Goal: Communication & Community: Answer question/provide support

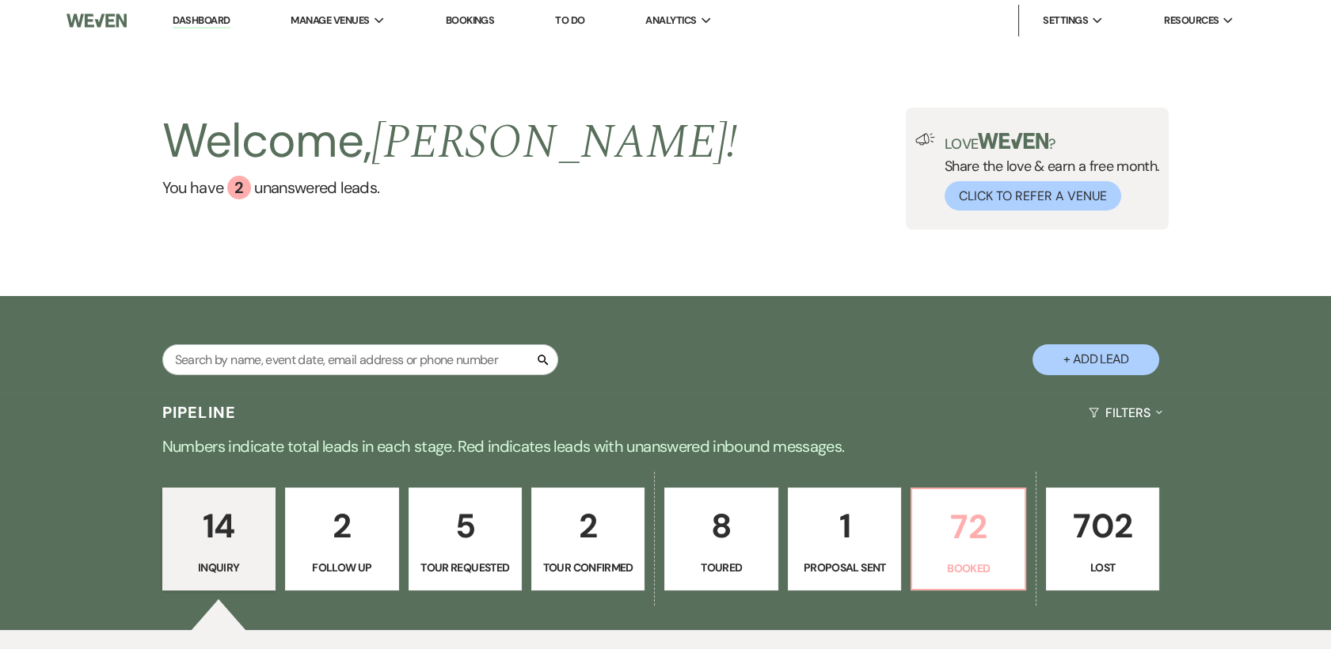
click at [966, 524] on p "72" at bounding box center [968, 527] width 93 height 53
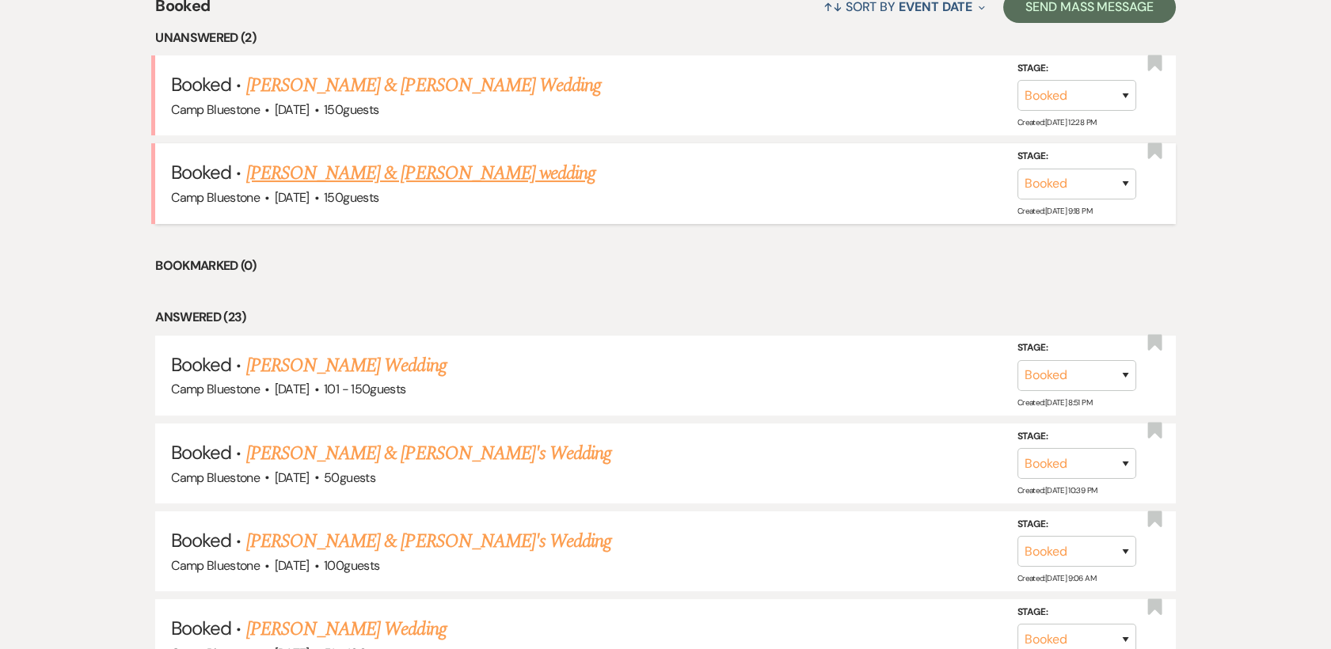
scroll to position [703, 0]
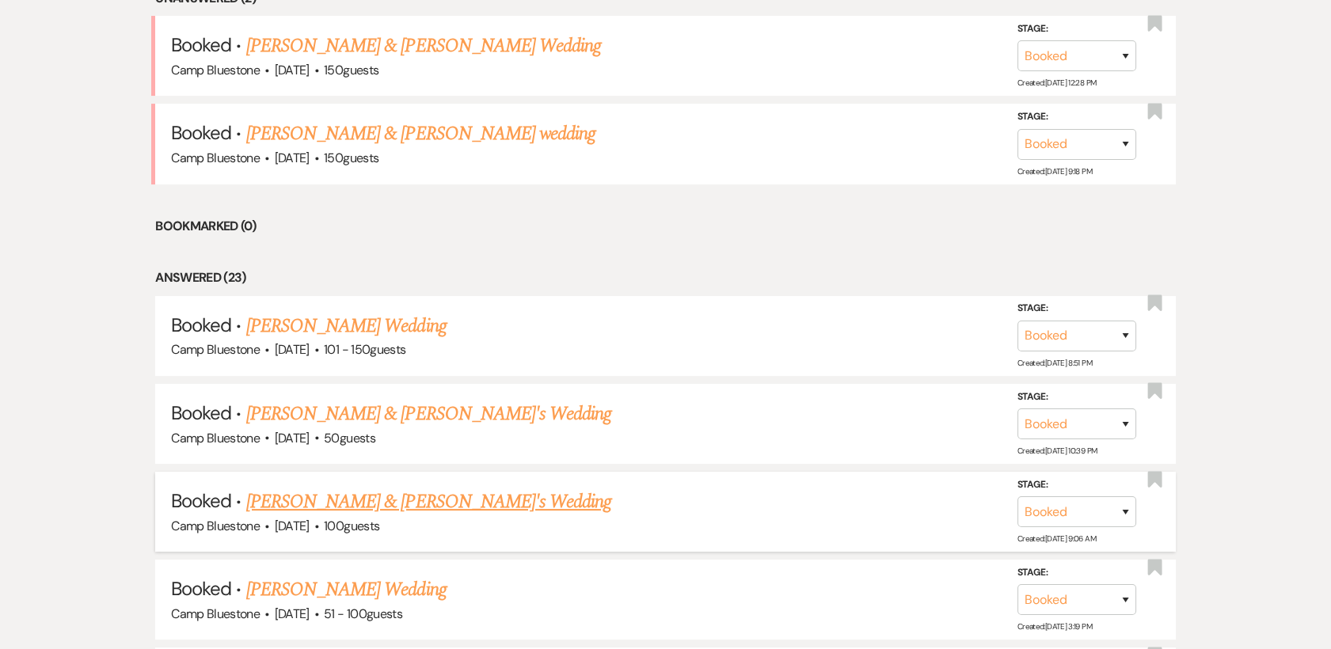
click at [449, 501] on link "[PERSON_NAME] & [PERSON_NAME]'s Wedding" at bounding box center [429, 502] width 366 height 29
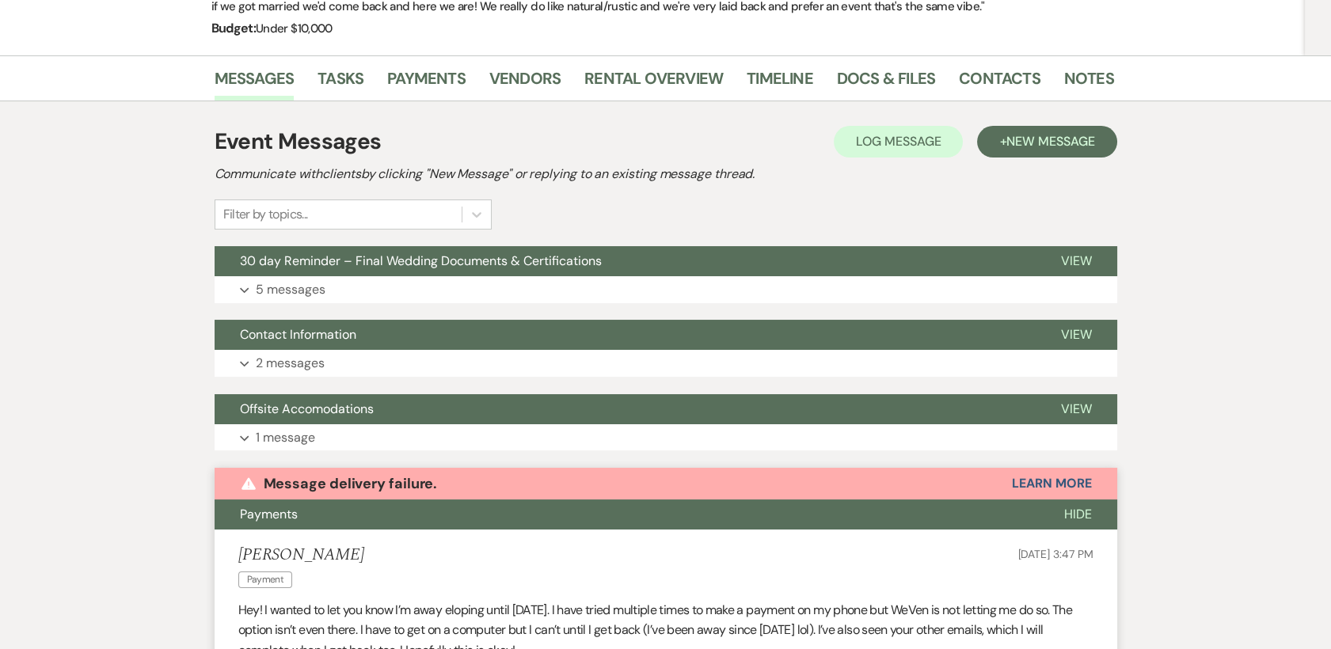
scroll to position [240, 0]
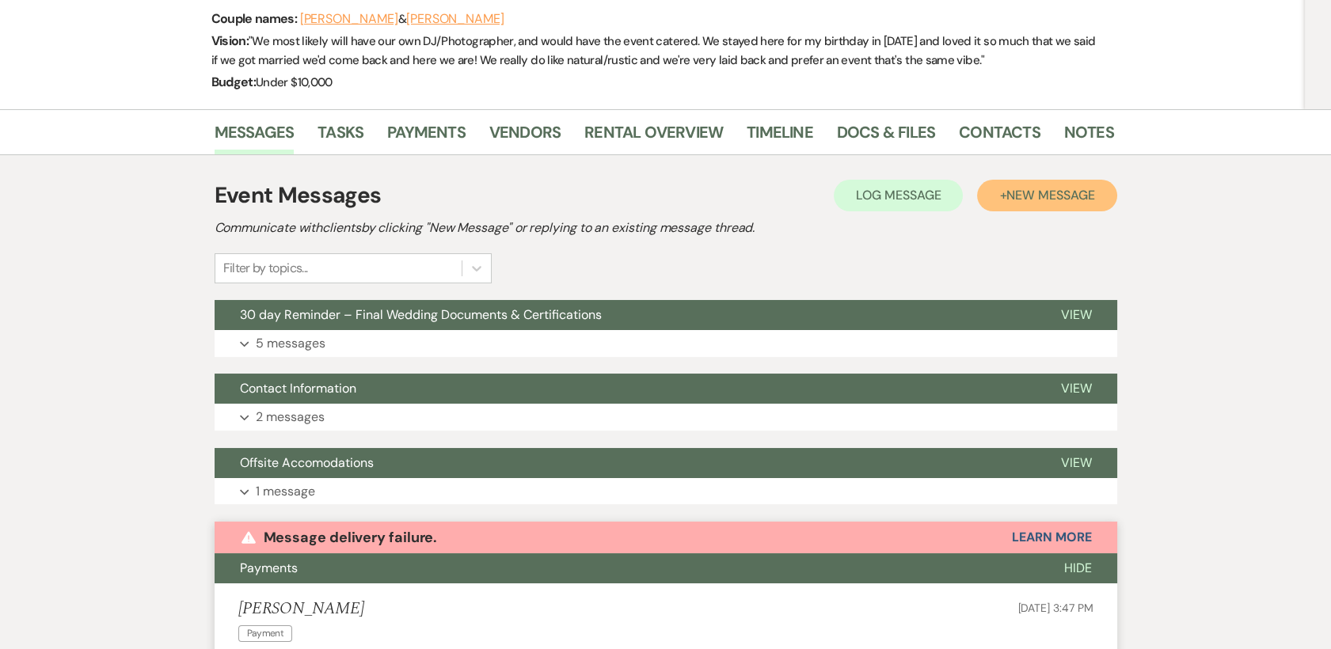
click at [1015, 193] on span "New Message" at bounding box center [1051, 195] width 88 height 17
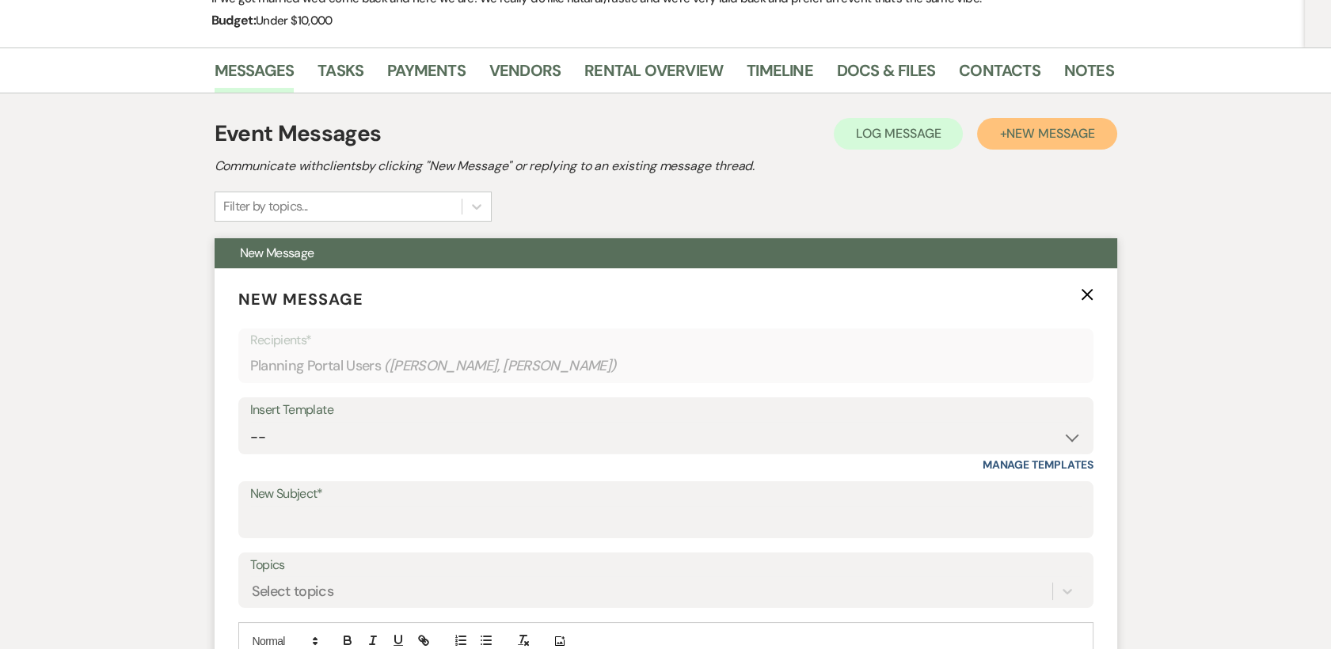
scroll to position [328, 0]
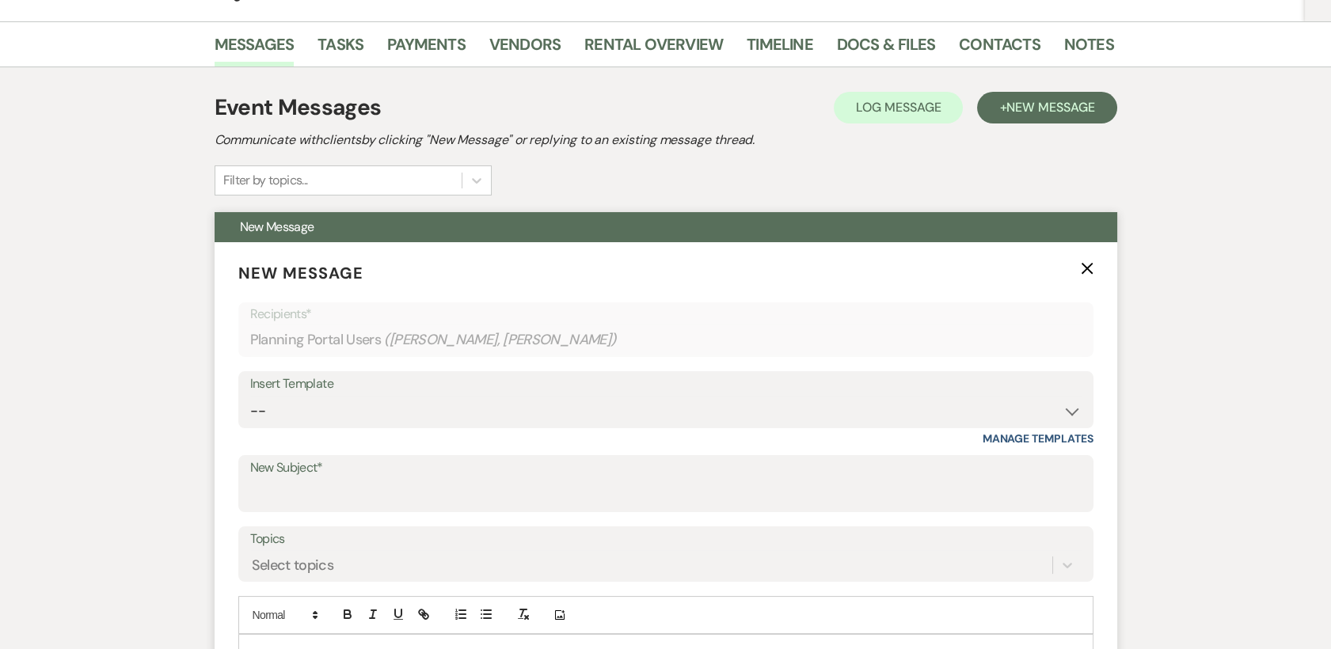
click at [471, 389] on div "Insert Template" at bounding box center [666, 384] width 832 height 23
click at [548, 396] on select "-- Weven Planning Portal Introduction (Booked Events) Tour Request Response Con…" at bounding box center [666, 411] width 832 height 31
select select "6053"
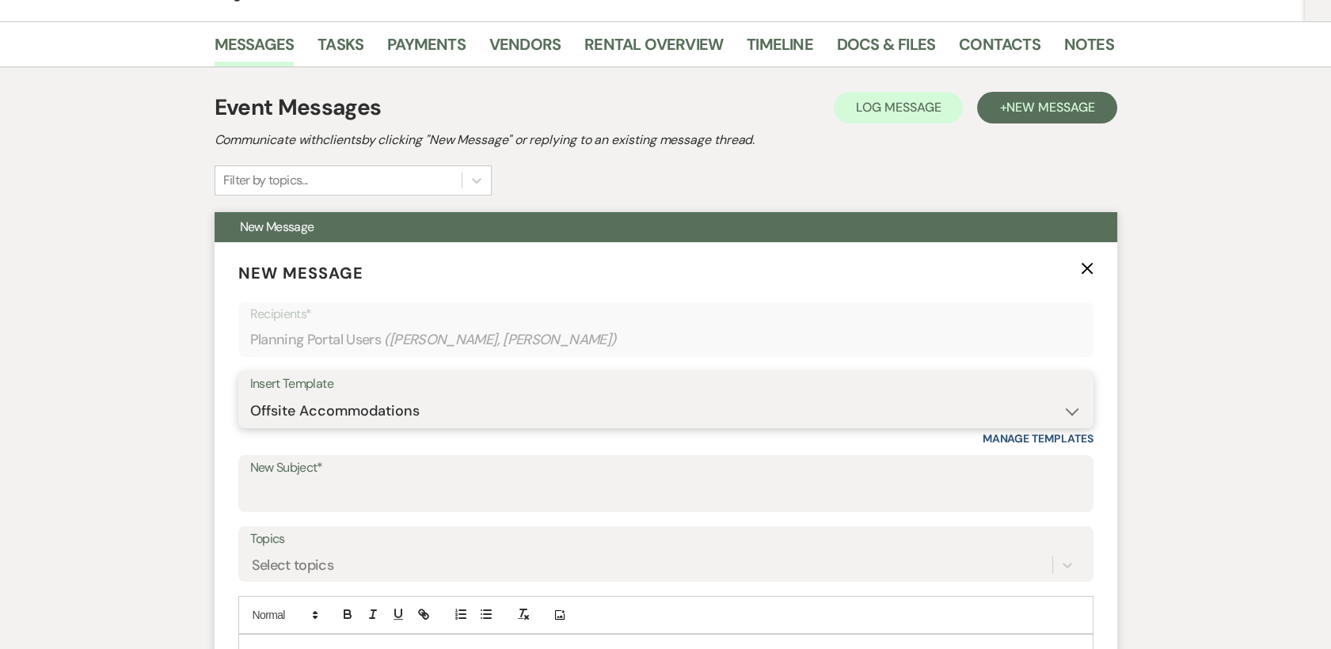
click at [250, 396] on select "-- Weven Planning Portal Introduction (Booked Events) Tour Request Response Con…" at bounding box center [666, 411] width 832 height 31
type input "Offsite Accomodations"
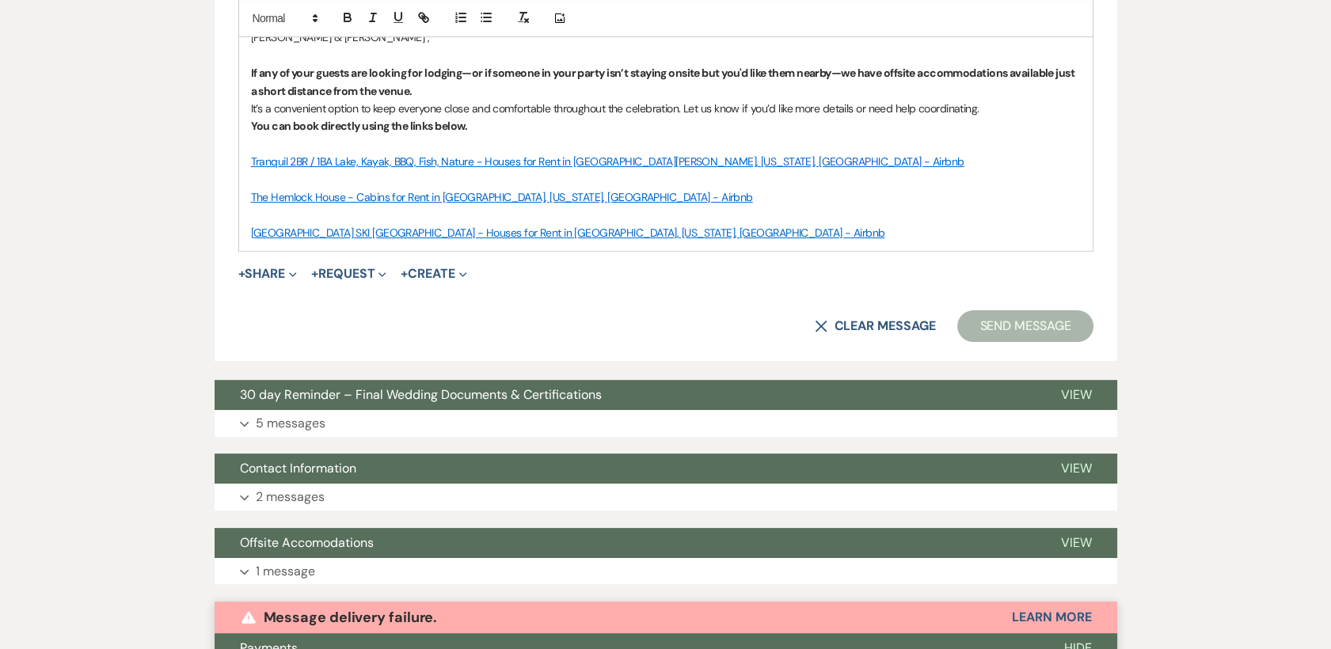
scroll to position [855, 0]
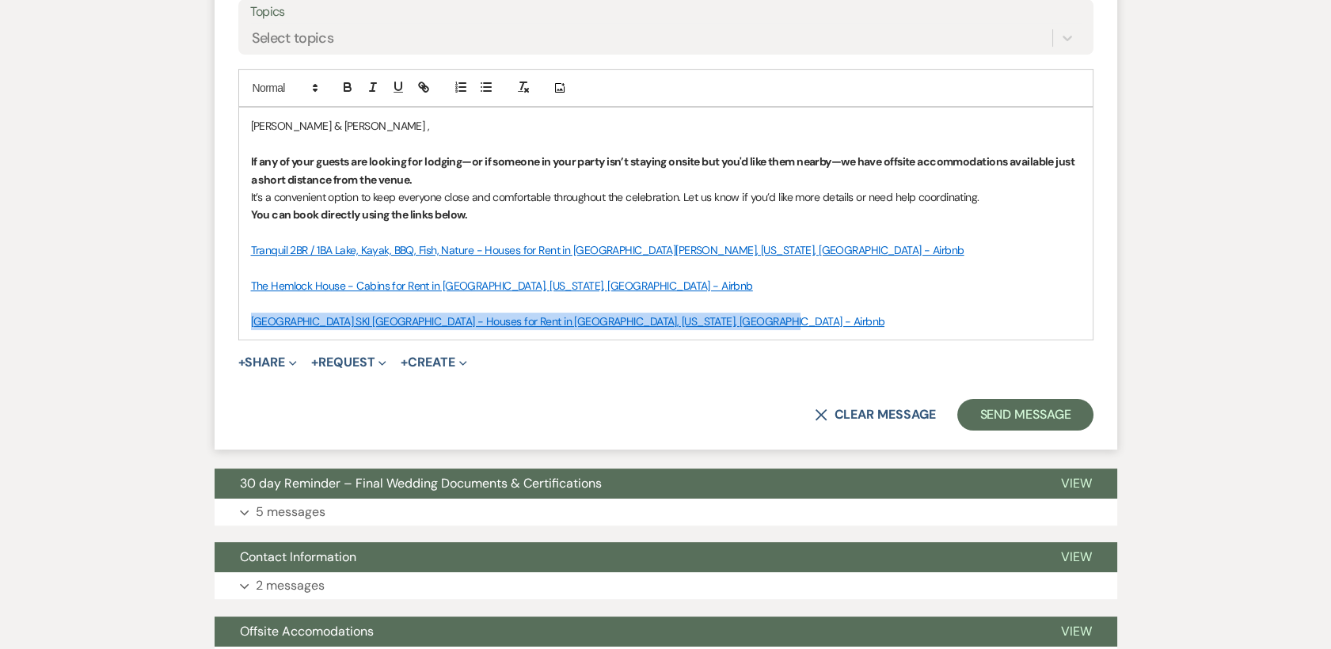
drag, startPoint x: 781, startPoint y: 322, endPoint x: 252, endPoint y: 325, distance: 529.1
click at [252, 325] on p "[GEOGRAPHIC_DATA] SKI [GEOGRAPHIC_DATA] - Houses for Rent in [GEOGRAPHIC_DATA],…" at bounding box center [666, 321] width 830 height 17
copy link "[GEOGRAPHIC_DATA] SKI [GEOGRAPHIC_DATA] - Houses for Rent in [GEOGRAPHIC_DATA],…"
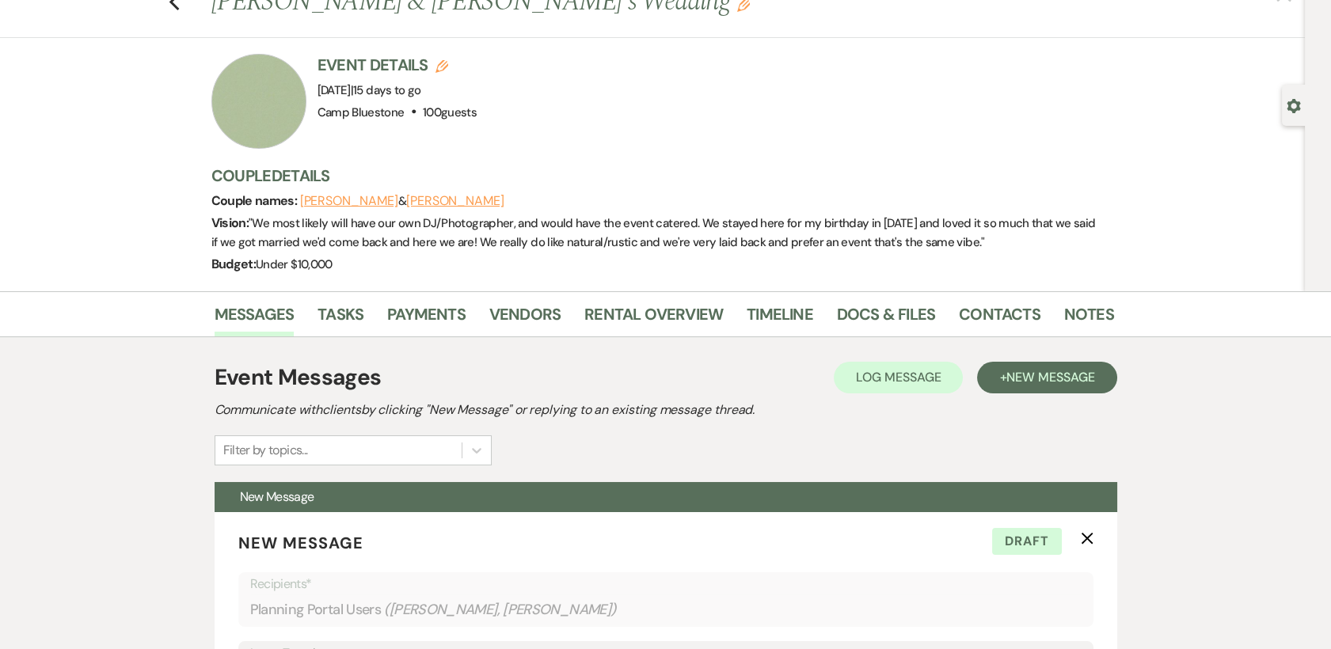
scroll to position [88, 0]
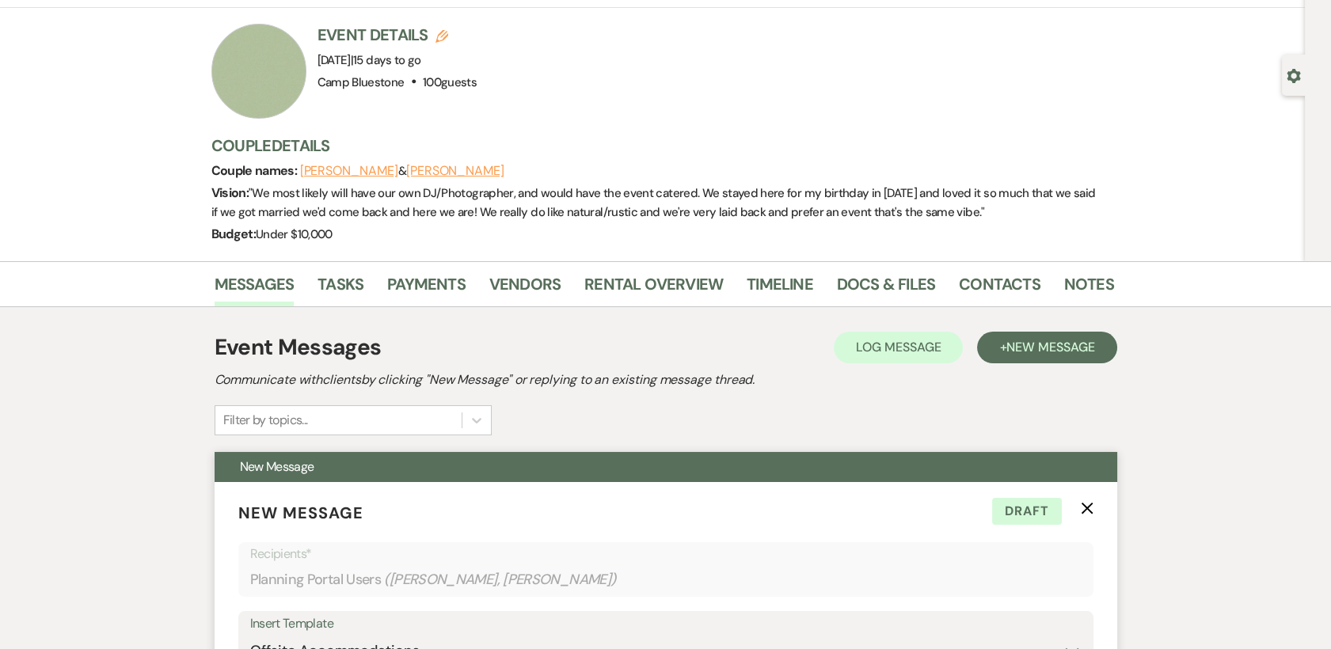
click at [1083, 503] on icon "X" at bounding box center [1087, 508] width 13 height 13
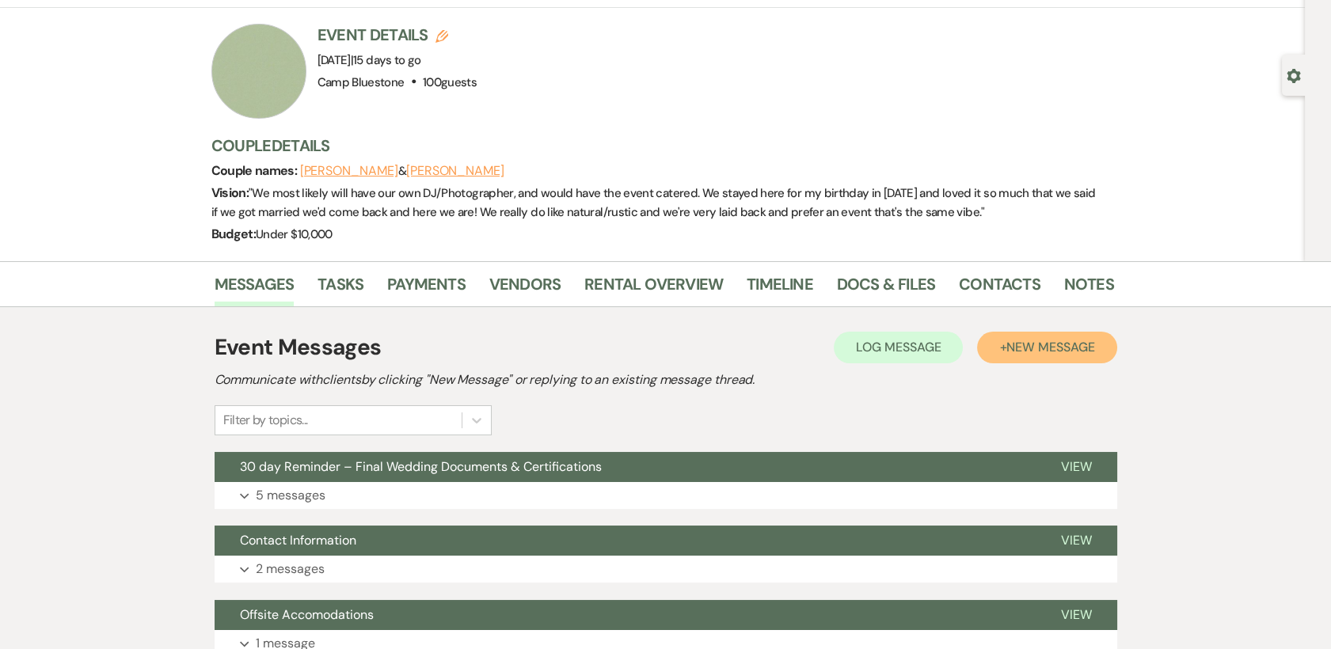
click at [1029, 356] on button "+ New Message" at bounding box center [1046, 348] width 139 height 32
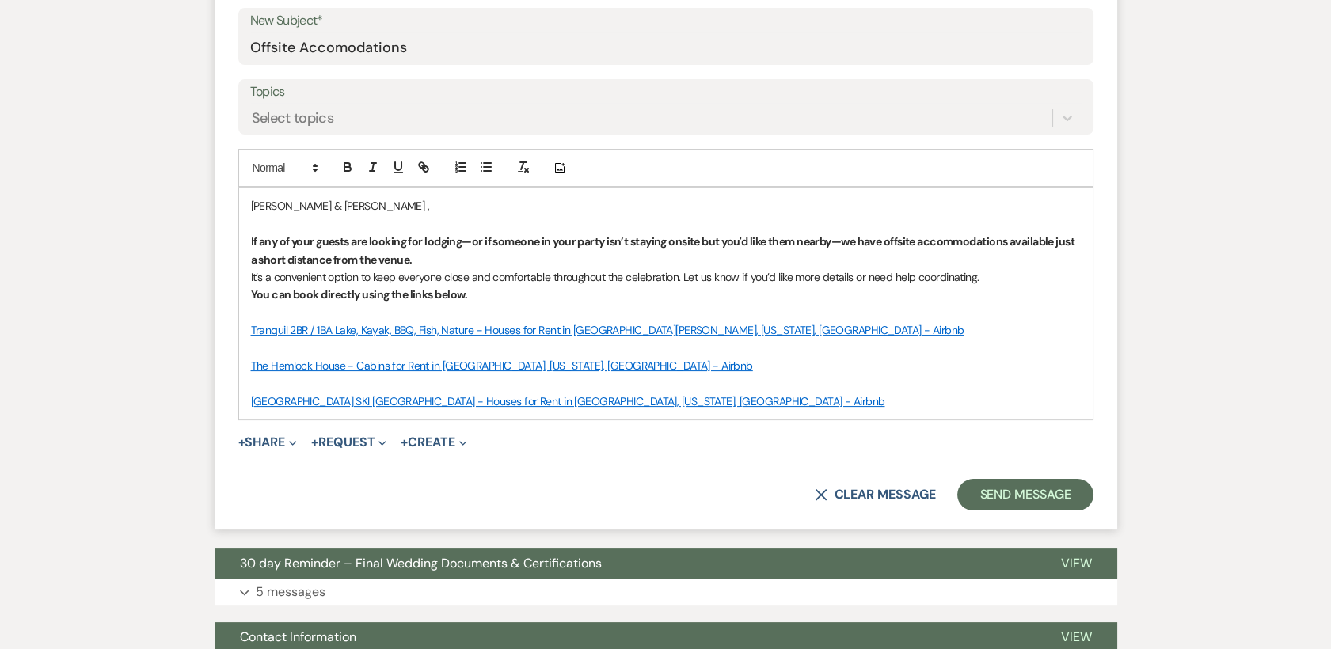
scroll to position [880, 0]
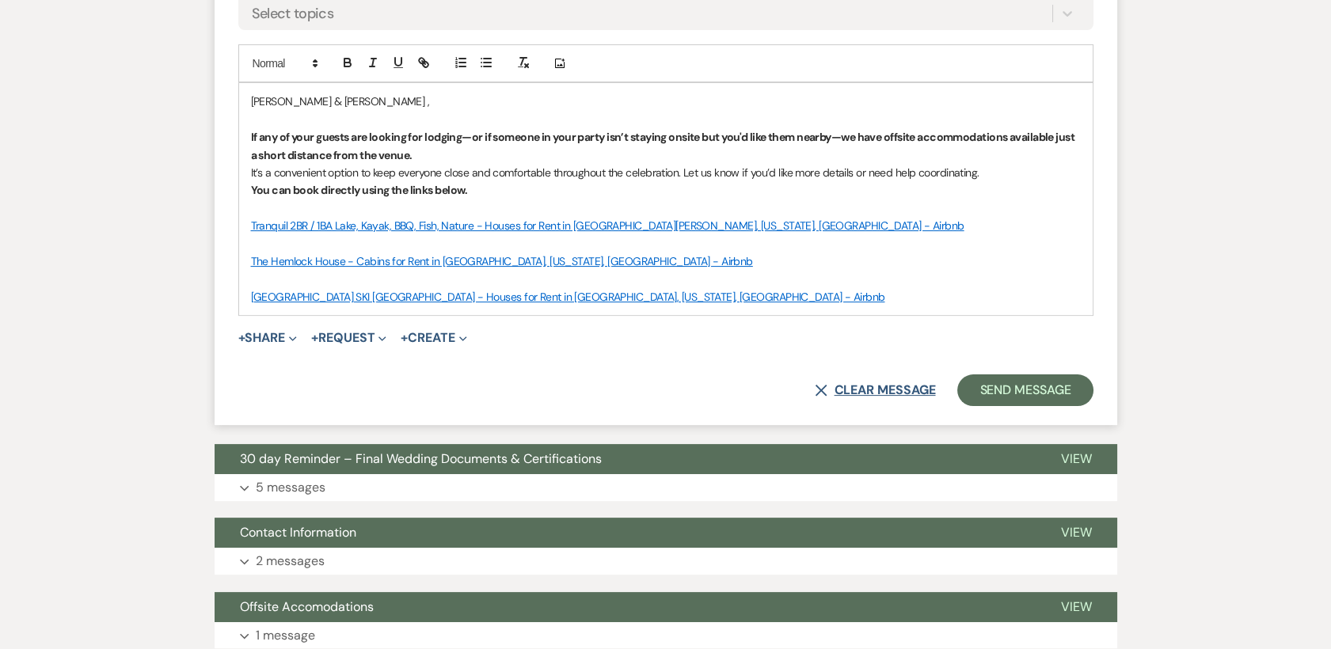
click at [861, 387] on button "X Clear message" at bounding box center [875, 390] width 120 height 13
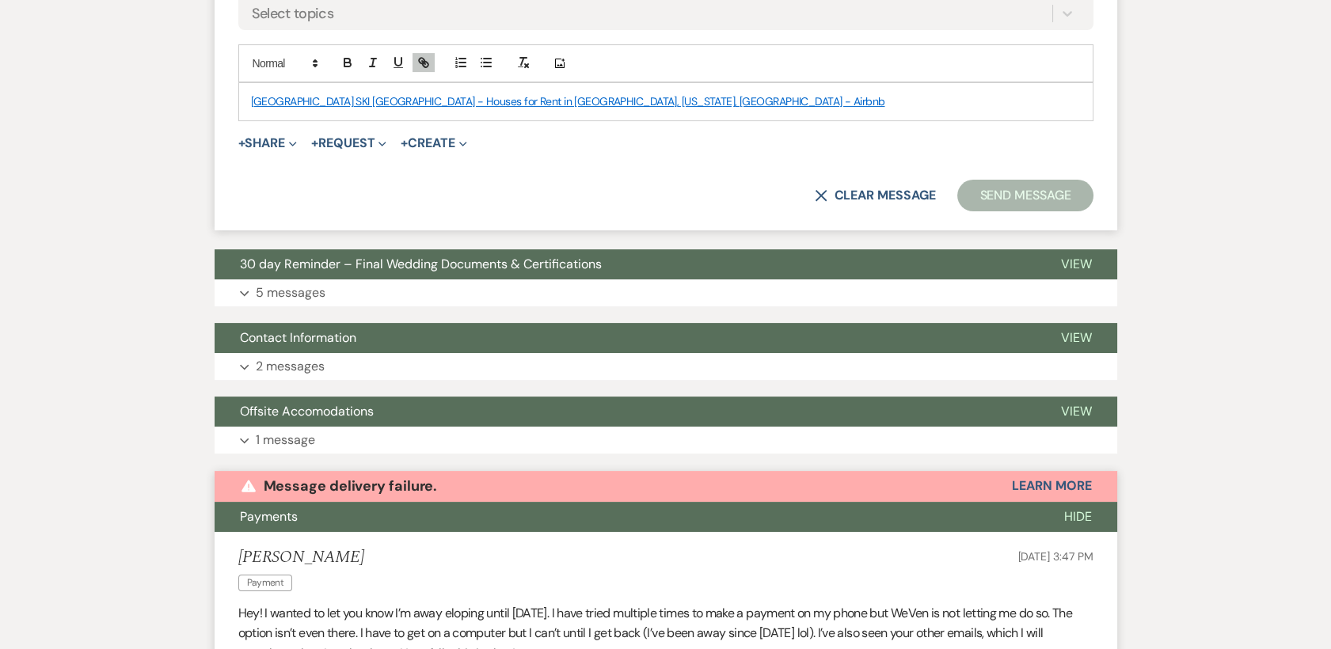
click at [247, 100] on div "[GEOGRAPHIC_DATA] SKI [GEOGRAPHIC_DATA] - Houses for Rent in [GEOGRAPHIC_DATA],…" at bounding box center [666, 101] width 854 height 36
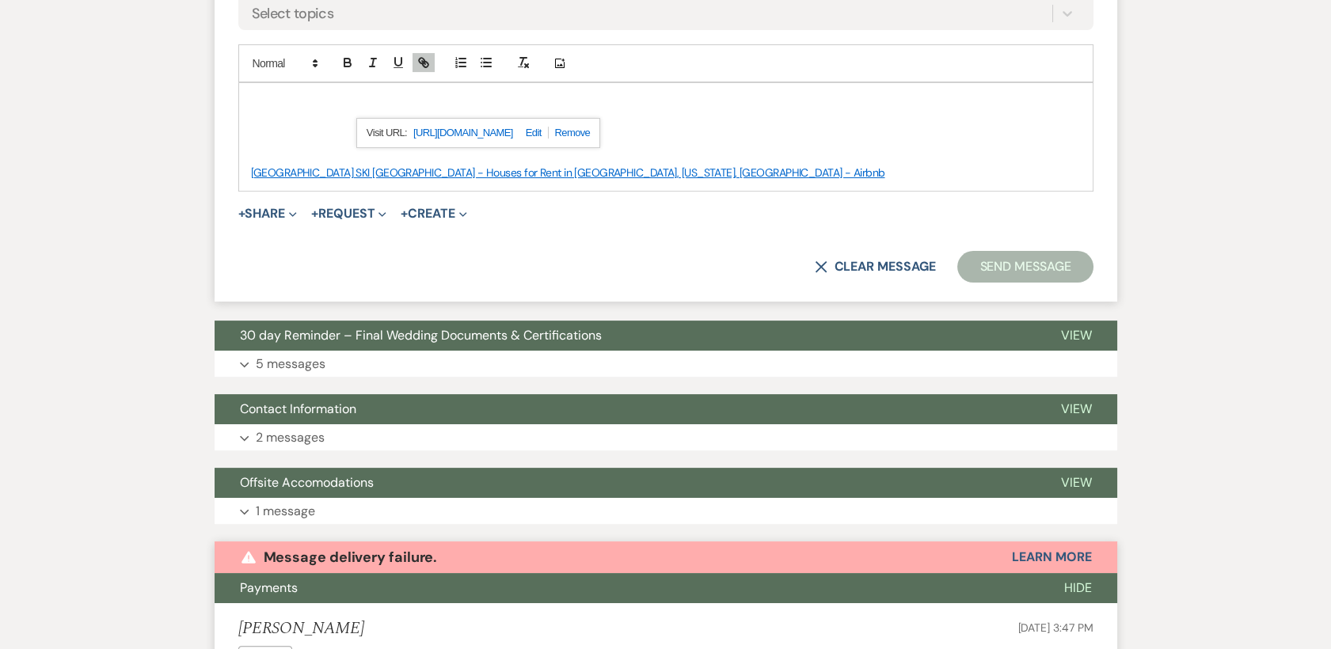
click at [276, 122] on p at bounding box center [666, 119] width 830 height 17
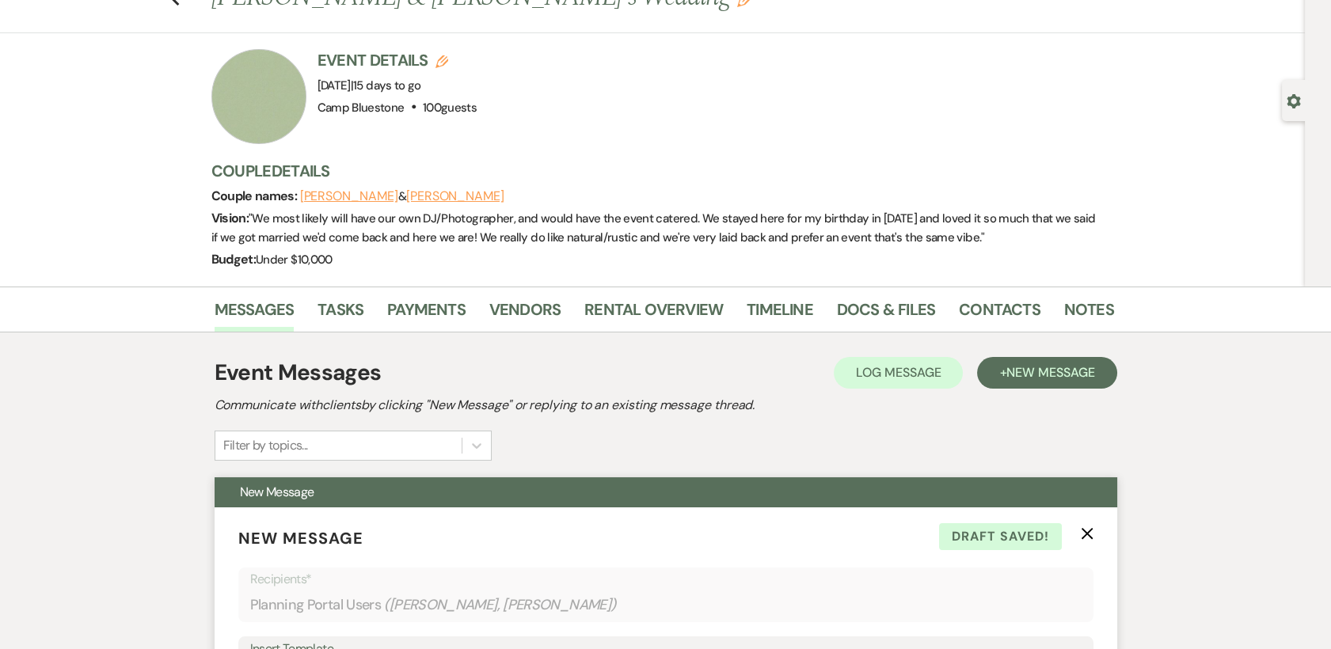
scroll to position [527, 0]
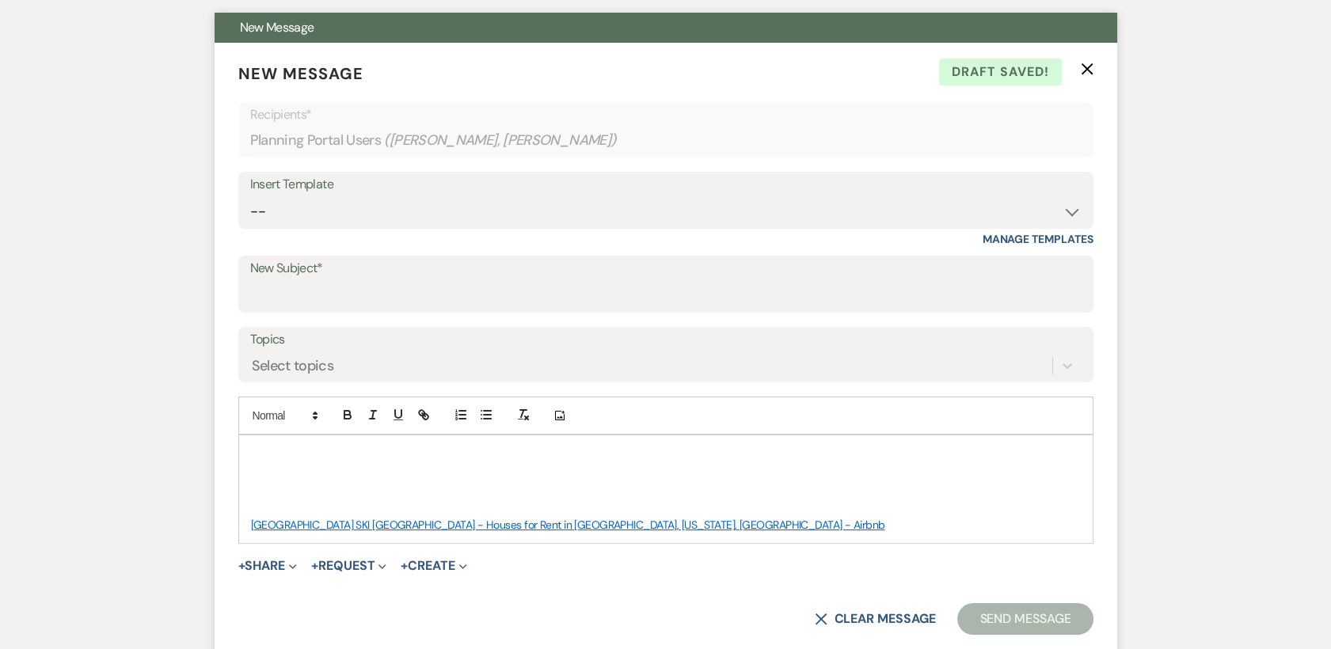
click at [305, 446] on p at bounding box center [666, 453] width 830 height 17
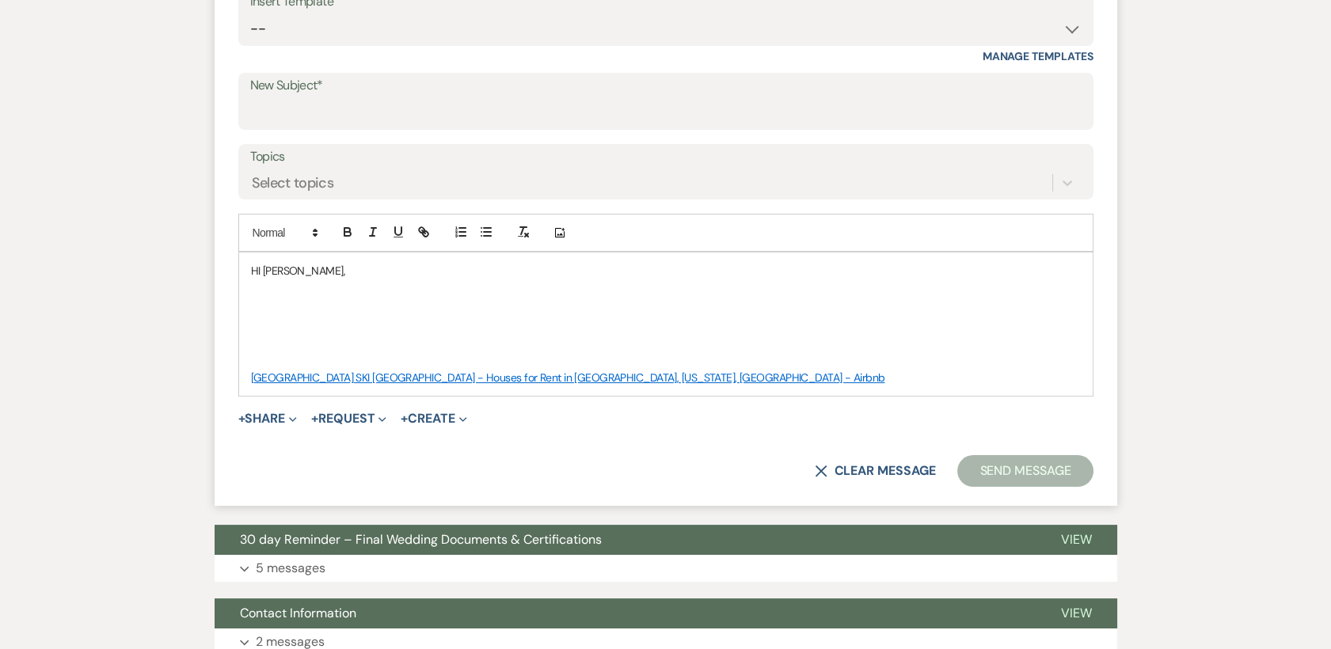
scroll to position [703, 0]
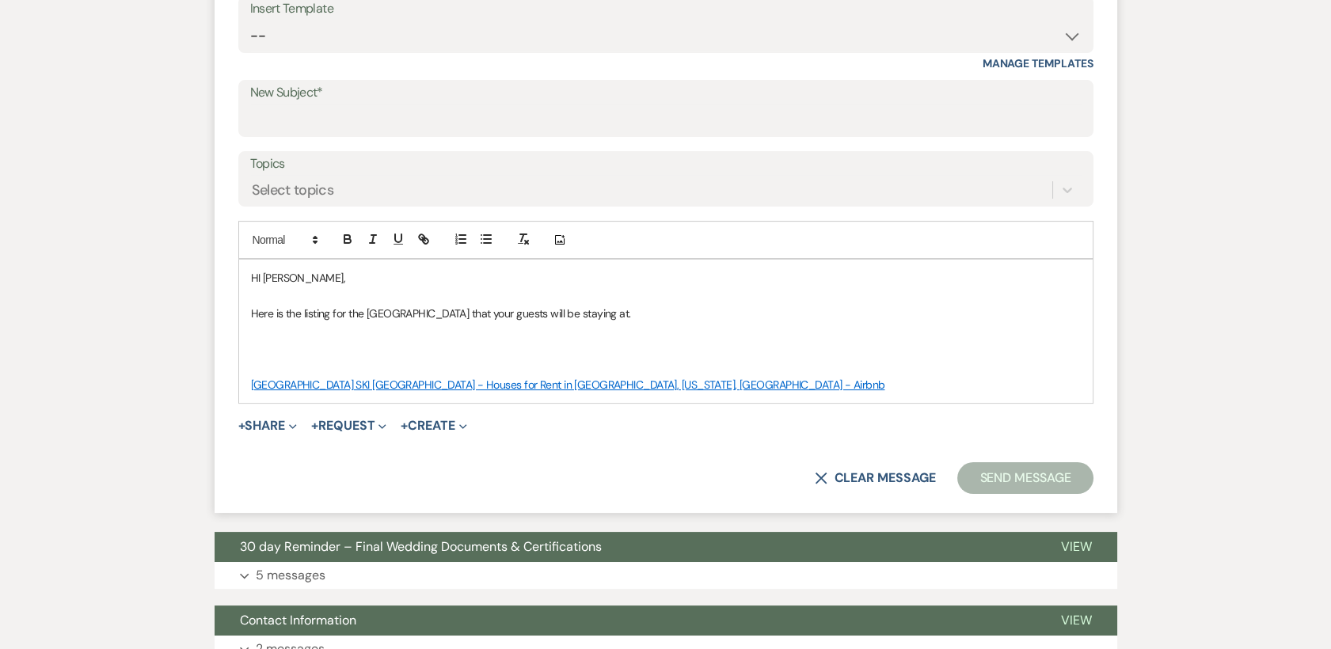
click at [377, 349] on p at bounding box center [666, 349] width 830 height 17
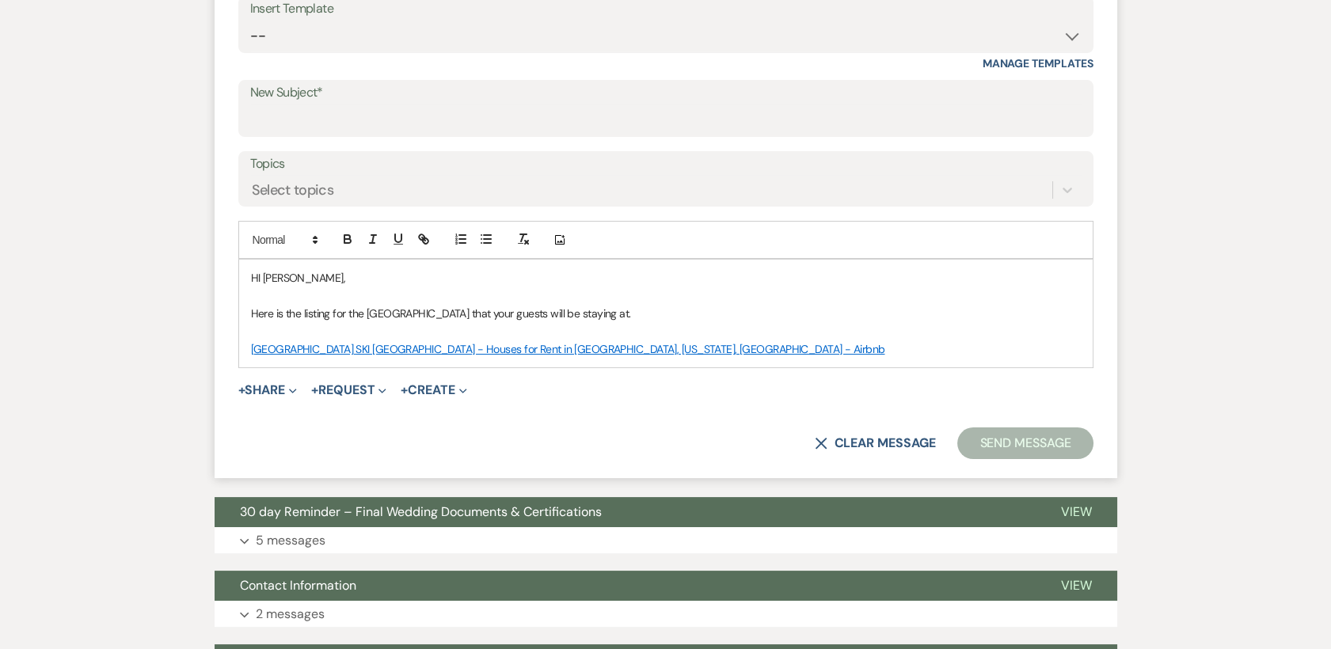
click at [820, 348] on p "[GEOGRAPHIC_DATA] SKI [GEOGRAPHIC_DATA] - Houses for Rent in [GEOGRAPHIC_DATA],…" at bounding box center [666, 349] width 830 height 17
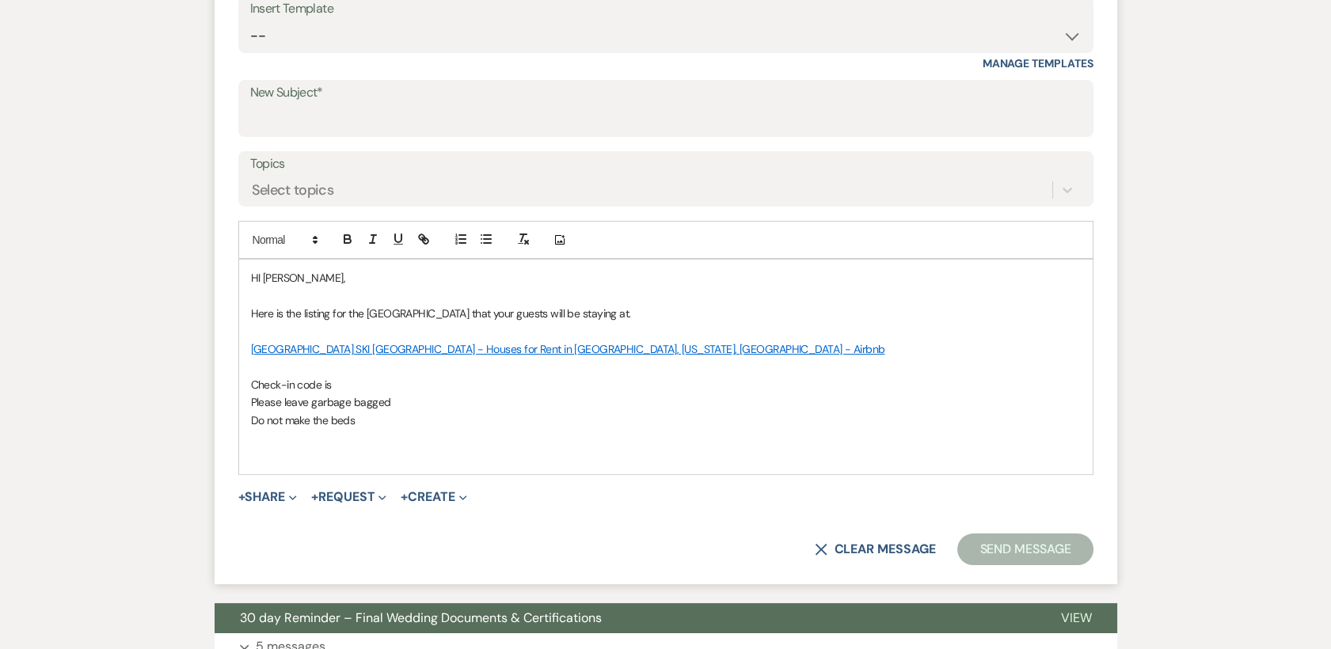
click at [357, 382] on p "Check-in code is" at bounding box center [666, 384] width 830 height 17
click at [418, 402] on p "Please leave garbage bagged" at bounding box center [666, 402] width 830 height 17
click at [280, 455] on p at bounding box center [666, 455] width 830 height 17
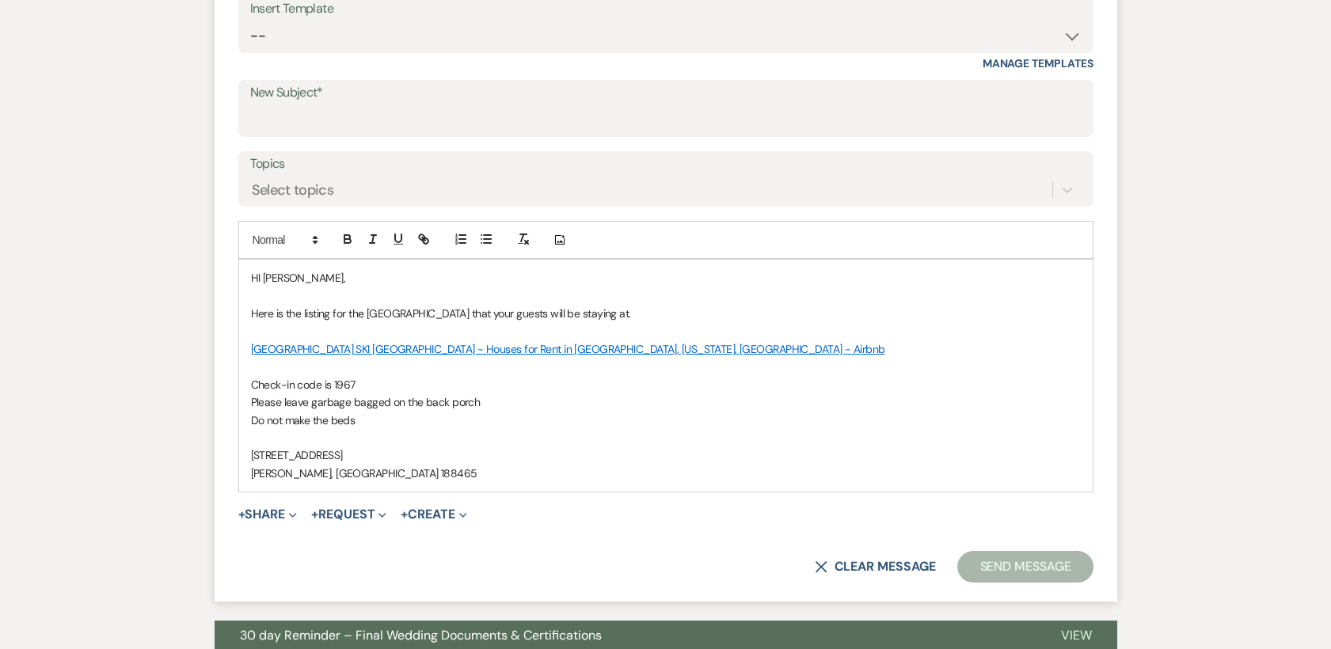
click at [334, 470] on p "[PERSON_NAME], [GEOGRAPHIC_DATA] 188465" at bounding box center [666, 473] width 830 height 17
click at [385, 472] on p "[PERSON_NAME], [GEOGRAPHIC_DATA] 18465" at bounding box center [666, 473] width 830 height 17
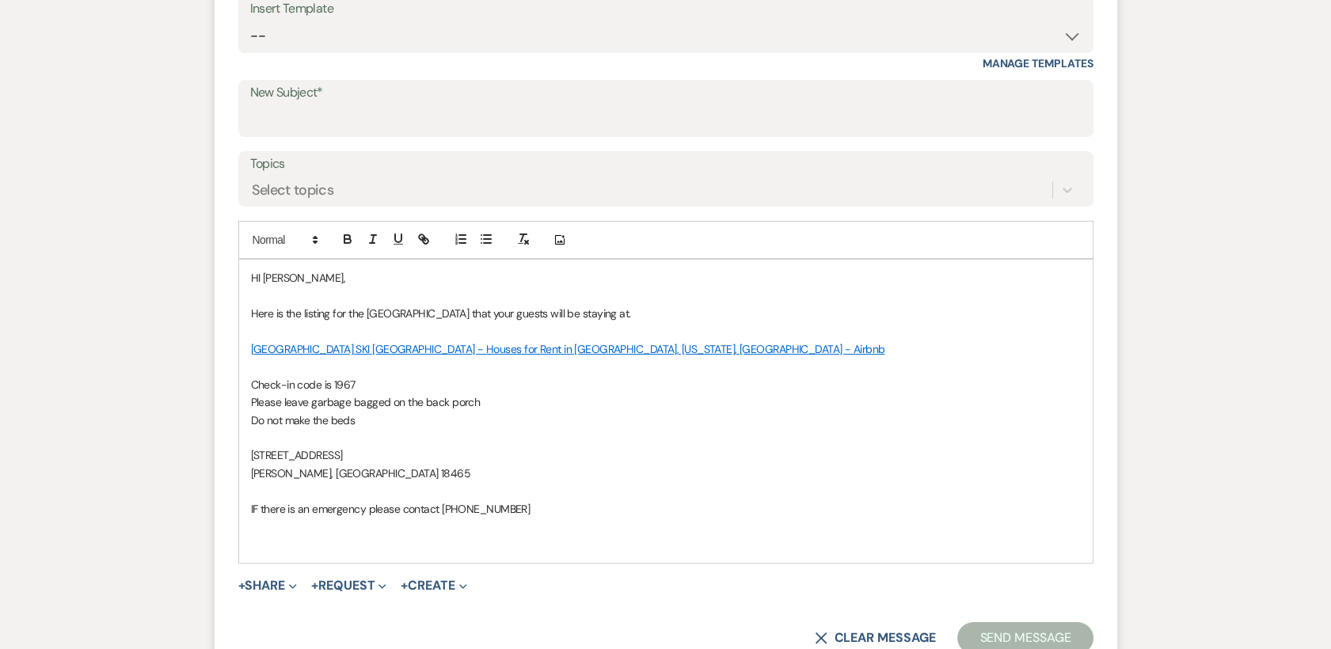
click at [559, 510] on p "IF there is an emergency please contact [PHONE_NUMBER]" at bounding box center [666, 509] width 830 height 17
click at [292, 115] on input "New Subject*" at bounding box center [666, 120] width 832 height 31
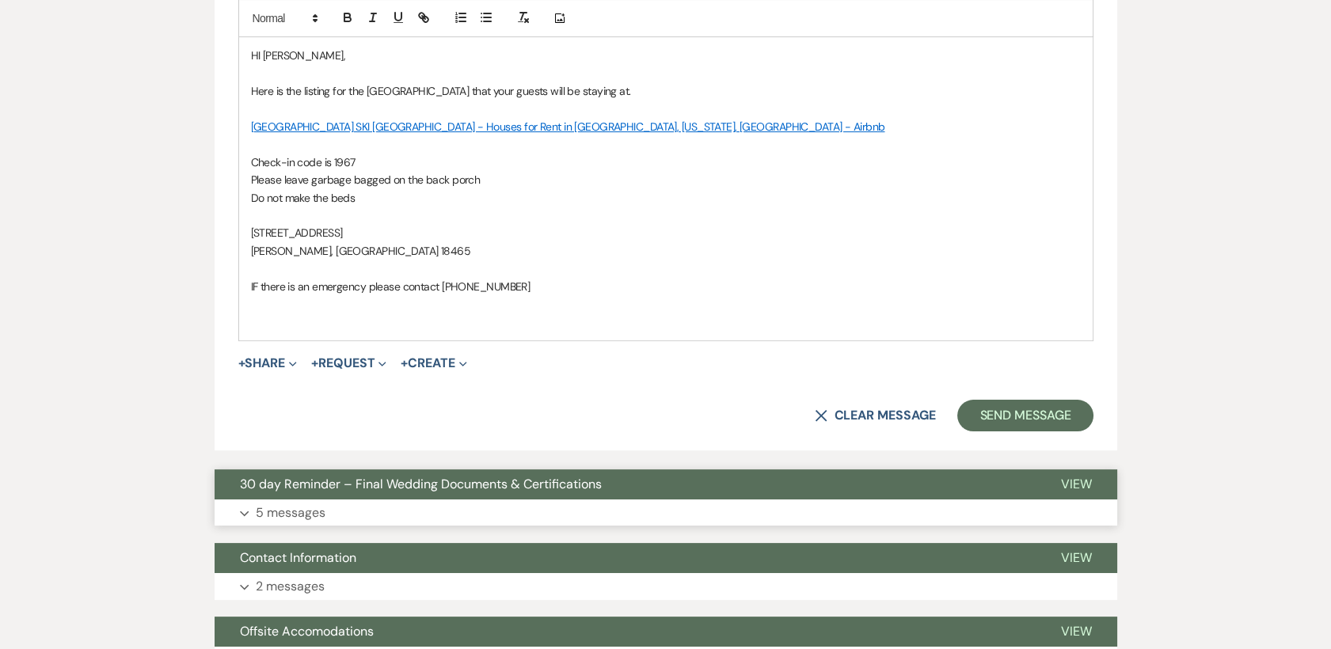
scroll to position [880, 0]
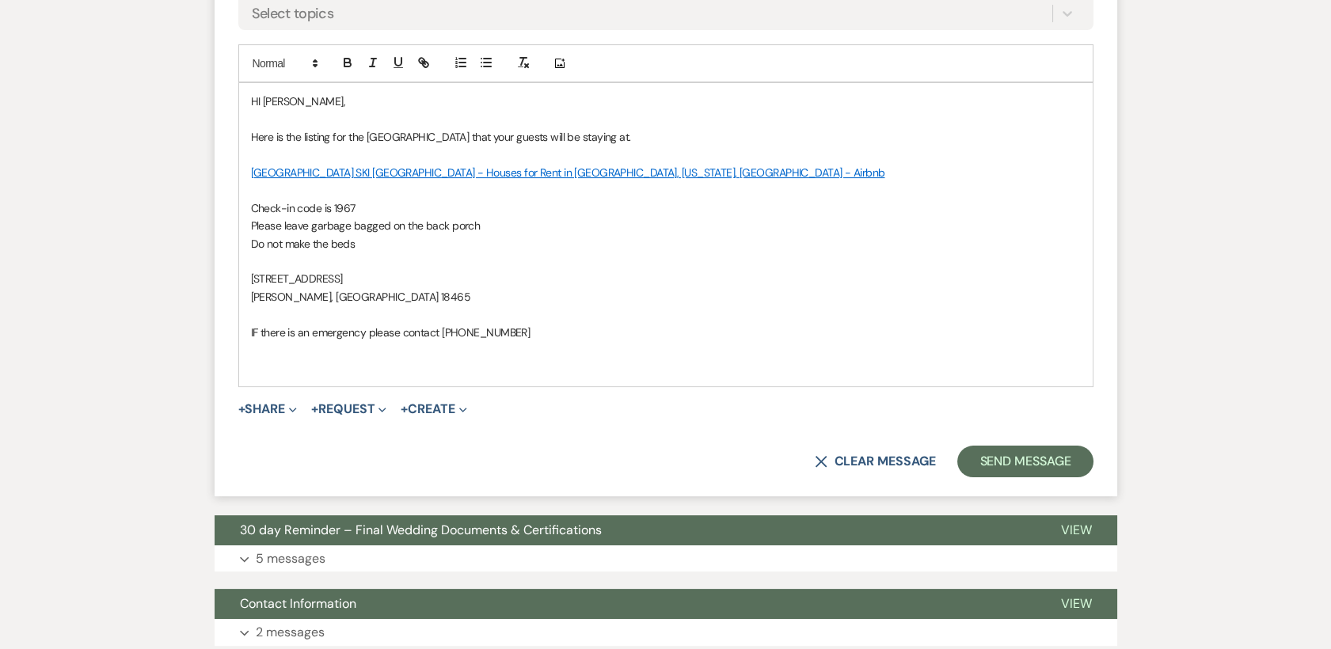
type input "[GEOGRAPHIC_DATA] for Your Guests"
click at [655, 306] on p at bounding box center [666, 314] width 830 height 17
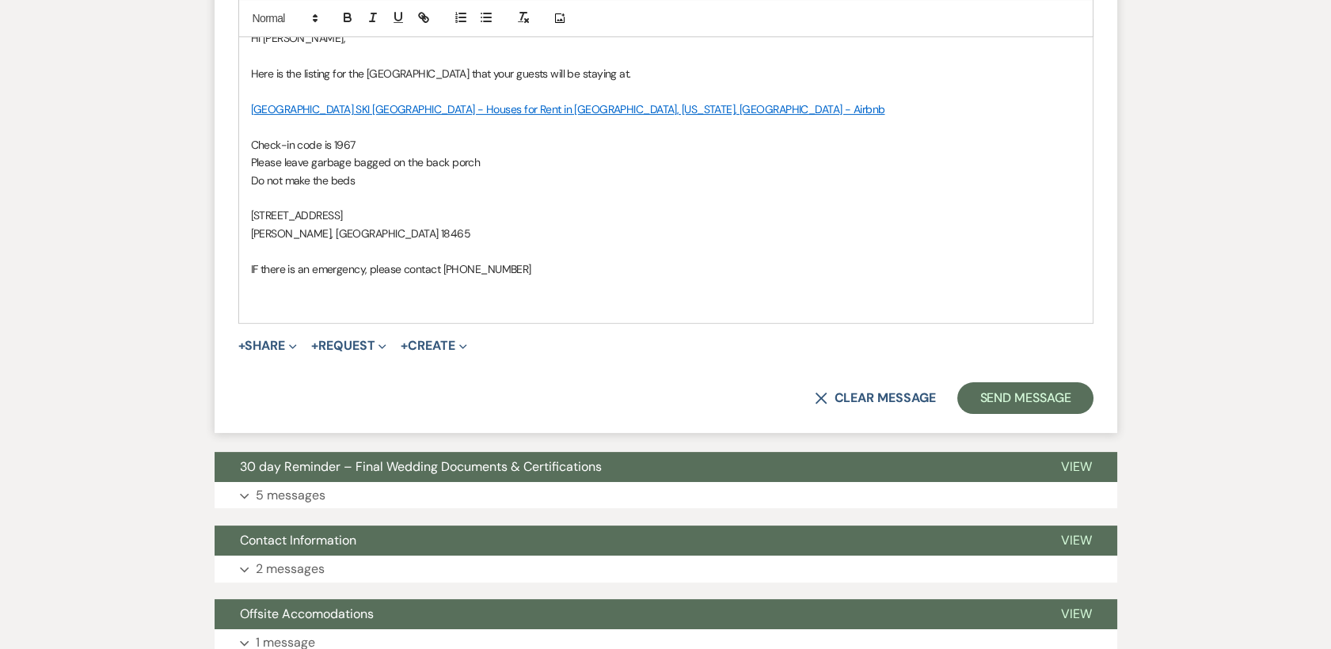
scroll to position [1056, 0]
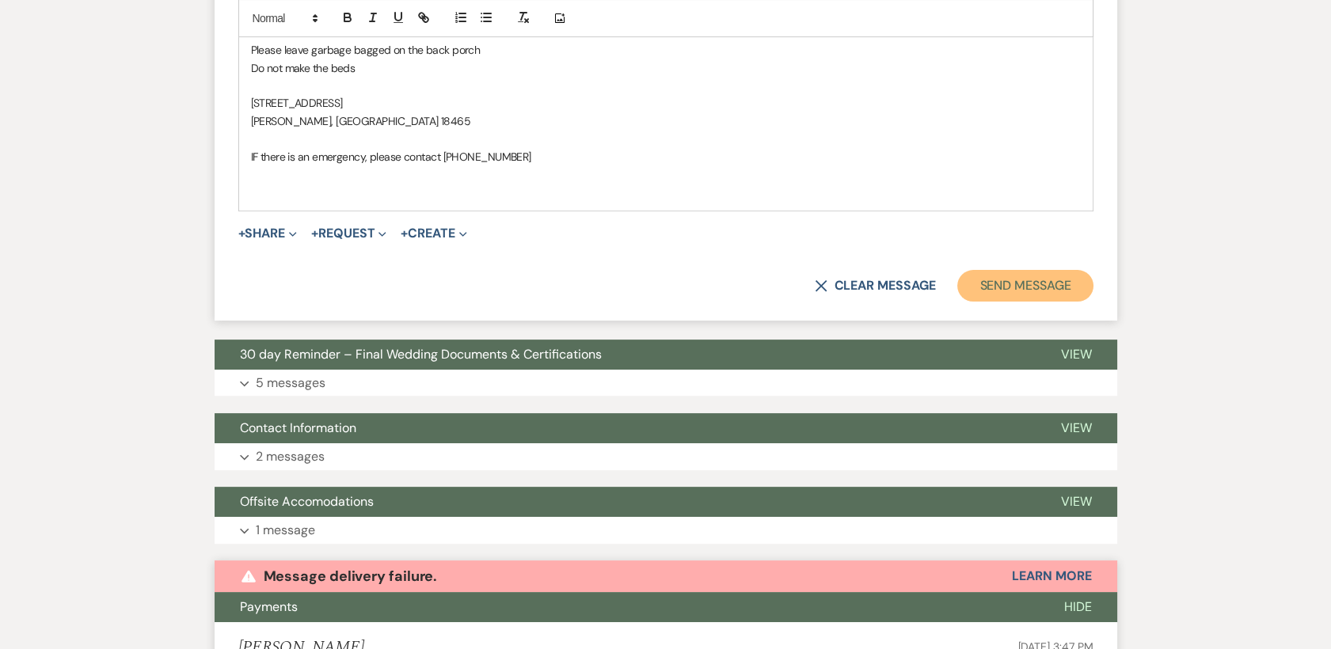
click at [988, 285] on button "Send Message" at bounding box center [1025, 286] width 135 height 32
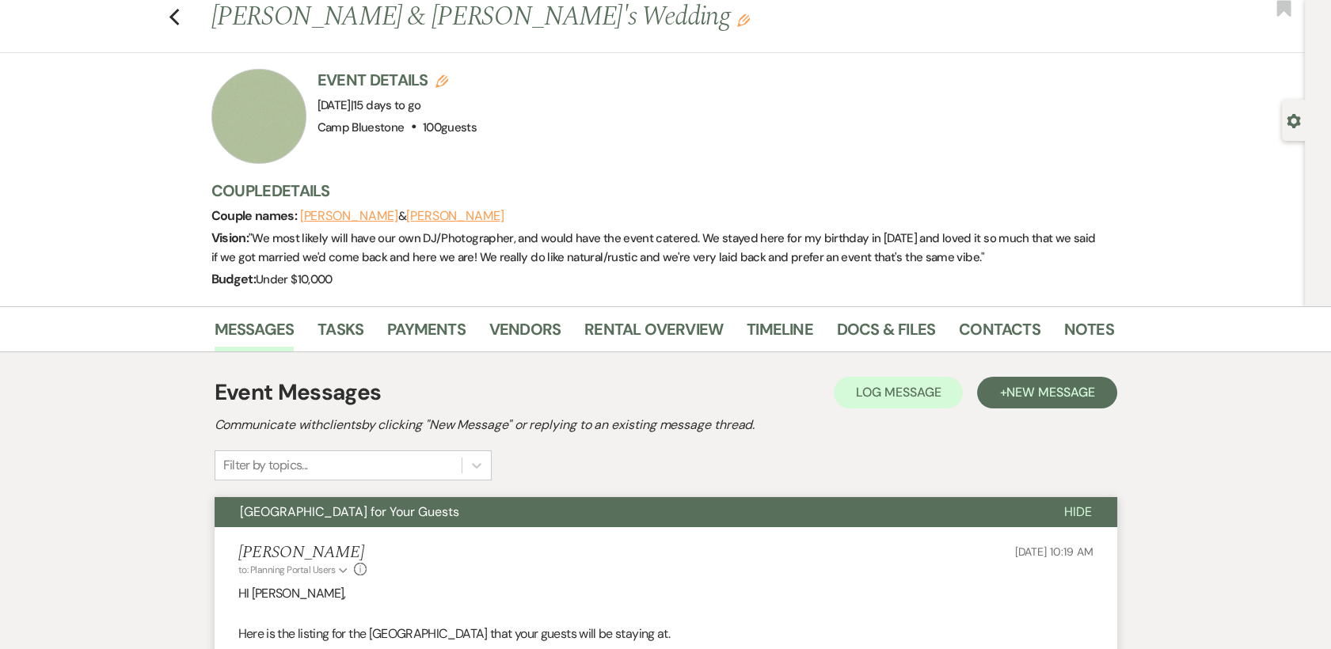
scroll to position [0, 0]
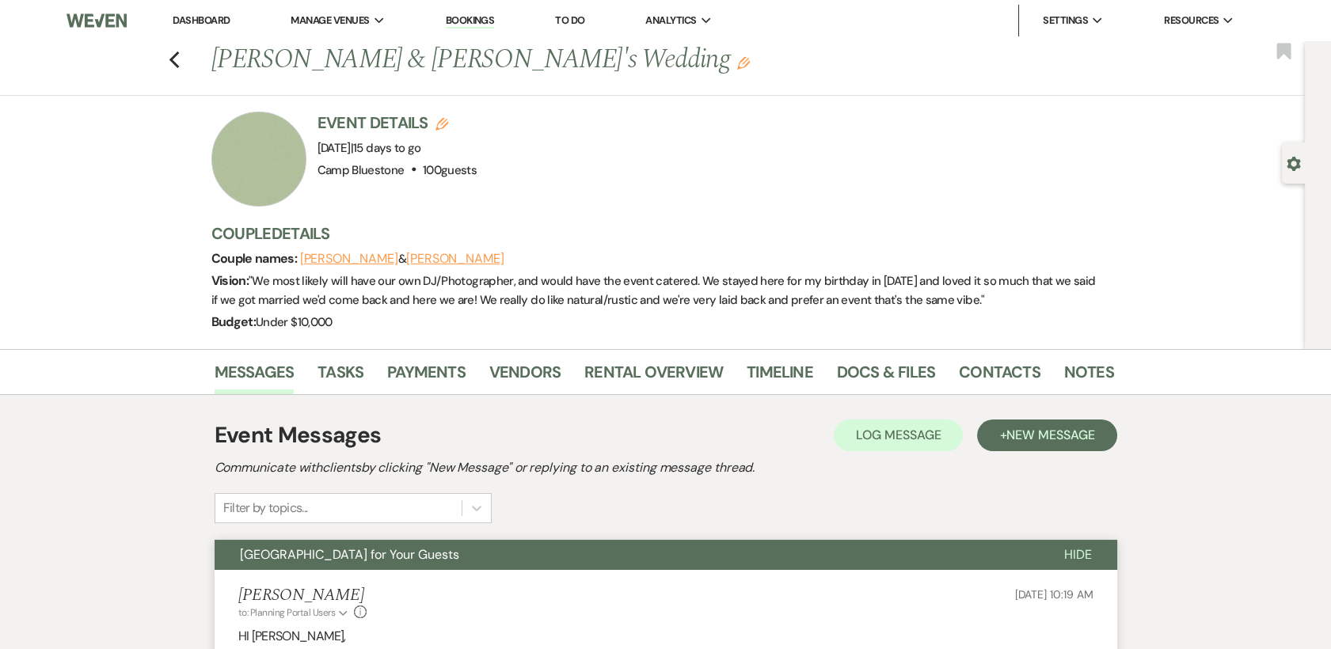
drag, startPoint x: 198, startPoint y: 21, endPoint x: 208, endPoint y: 27, distance: 11.7
click at [198, 21] on link "Dashboard" at bounding box center [201, 19] width 57 height 13
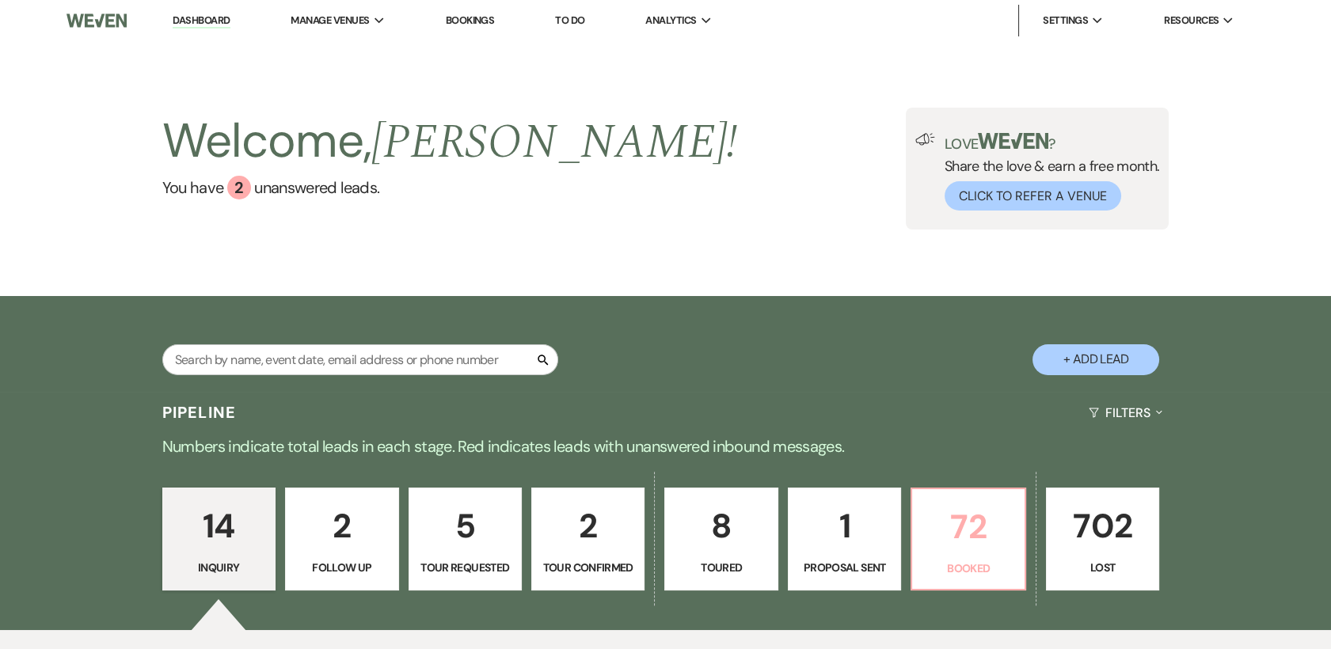
click at [968, 532] on p "72" at bounding box center [968, 527] width 93 height 53
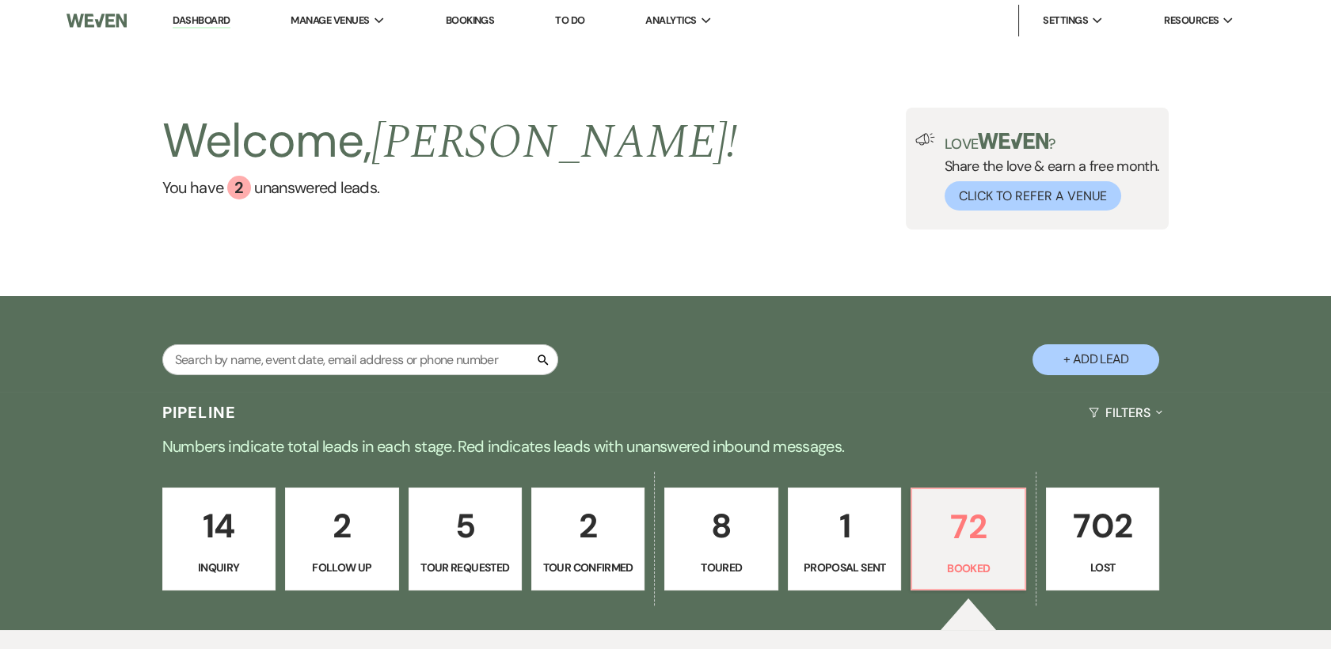
click at [673, 120] on div "Welcome, [PERSON_NAME] ! You have 2 unanswered lead s . Love ? Share the love &…" at bounding box center [666, 169] width 1141 height 122
